Goal: Navigation & Orientation: Find specific page/section

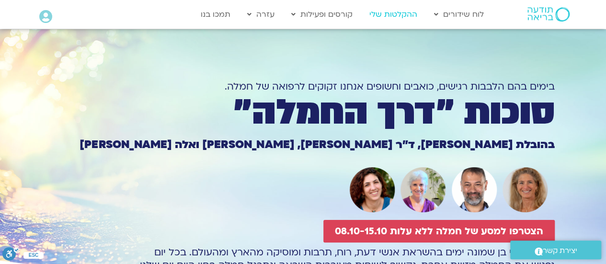
click at [385, 13] on link "ההקלטות שלי" at bounding box center [393, 14] width 57 height 18
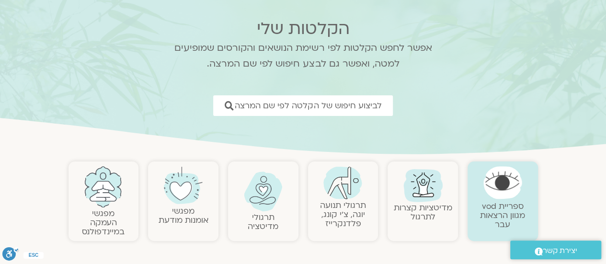
scroll to position [77, 0]
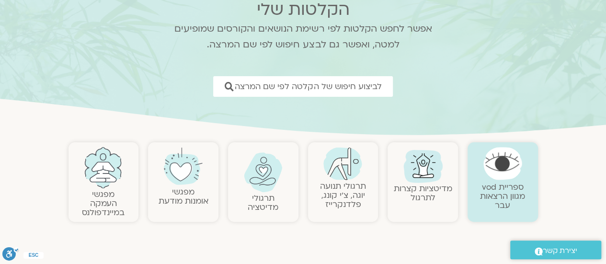
click at [178, 178] on img at bounding box center [183, 166] width 39 height 39
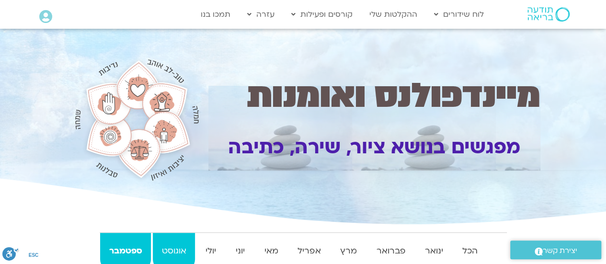
click at [173, 248] on strong "אוגוסט" at bounding box center [174, 251] width 42 height 14
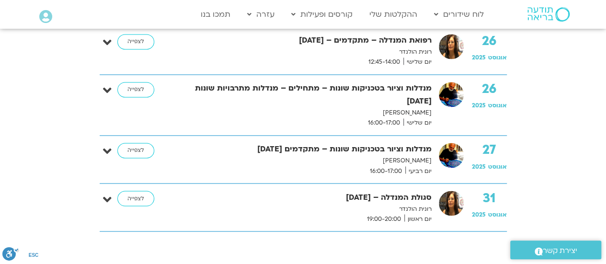
scroll to position [747, 0]
